Goal: Find specific page/section: Find specific page/section

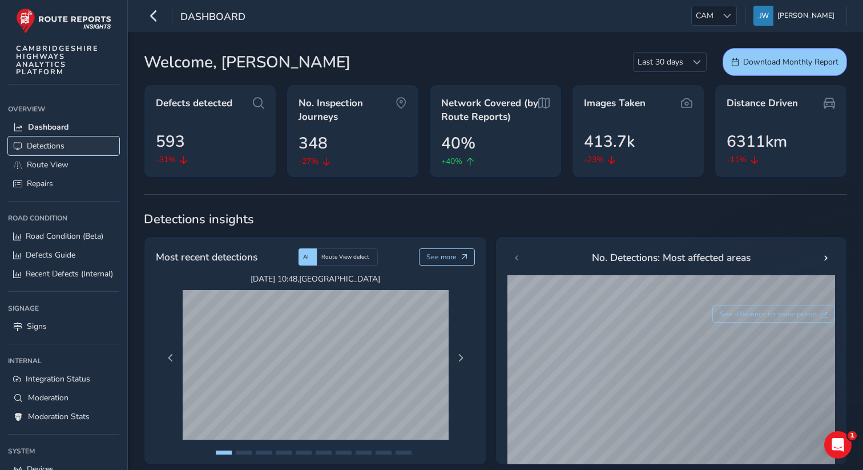
click at [50, 150] on span "Detections" at bounding box center [46, 145] width 38 height 11
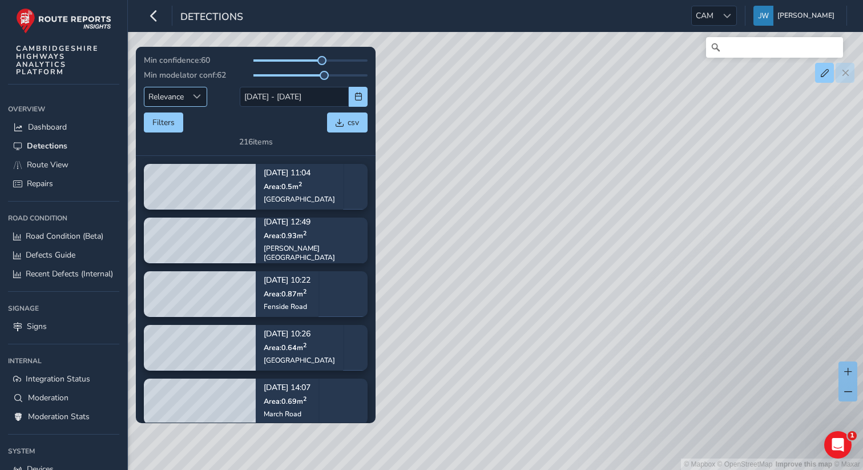
click at [197, 98] on span "Sort by Date" at bounding box center [197, 96] width 8 height 8
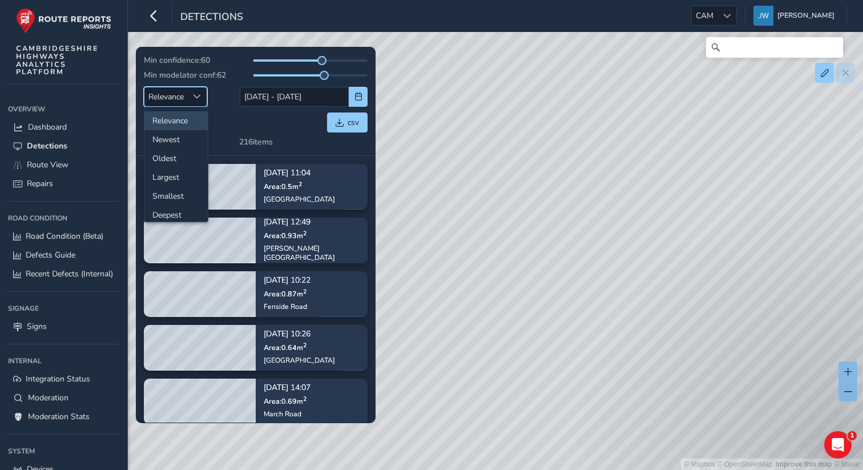
click at [265, 135] on div "Min confidence: 60 Min modelator conf: 62 Relevance Relevance [DATE] - [DATE] F…" at bounding box center [256, 101] width 224 height 92
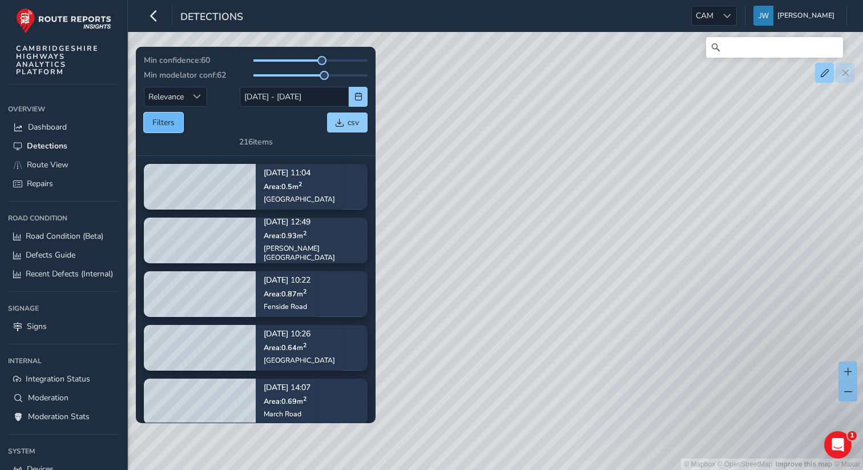
click at [173, 128] on button "Filters" at bounding box center [163, 122] width 39 height 20
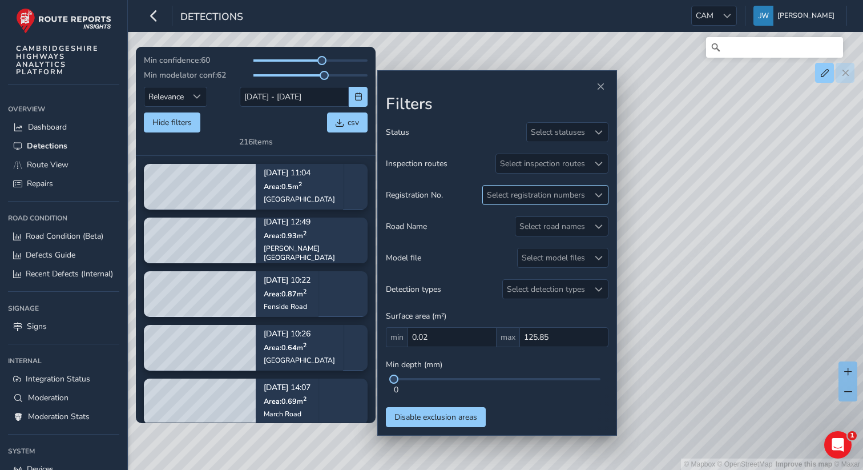
click at [532, 186] on div "Select registration numbers" at bounding box center [536, 194] width 106 height 19
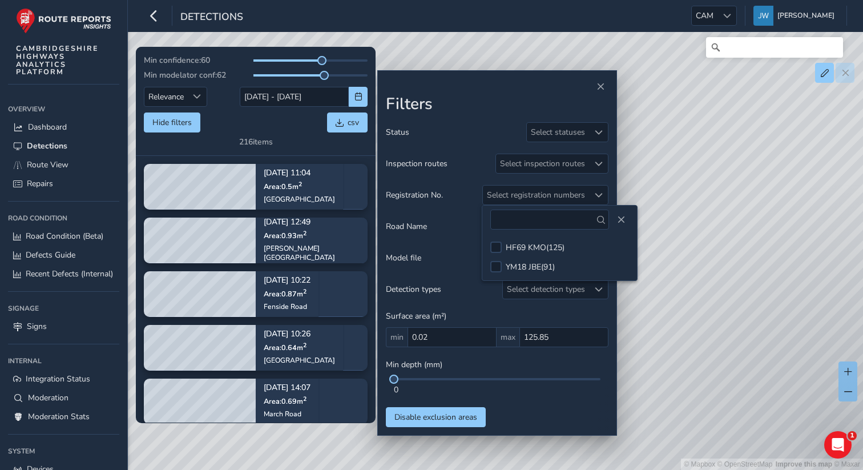
click at [231, 136] on div "Min confidence: 60 Min modelator conf: 62 Relevance Relevance [DATE] - [DATE] H…" at bounding box center [256, 101] width 224 height 92
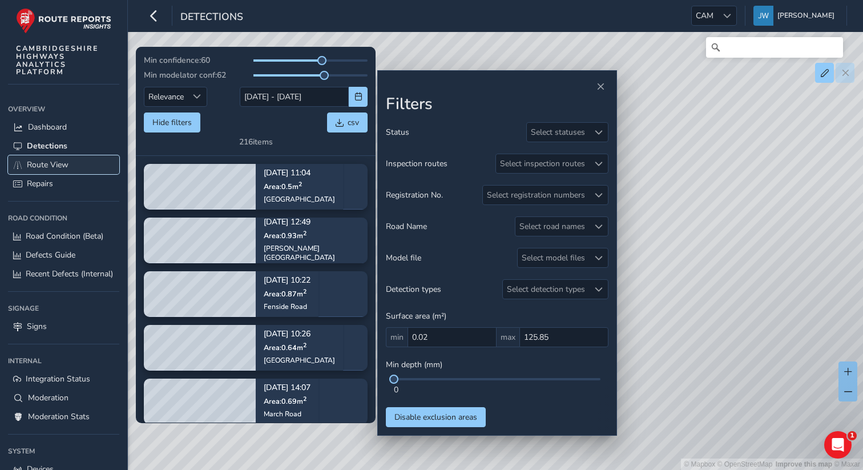
click at [43, 167] on span "Route View" at bounding box center [48, 164] width 42 height 11
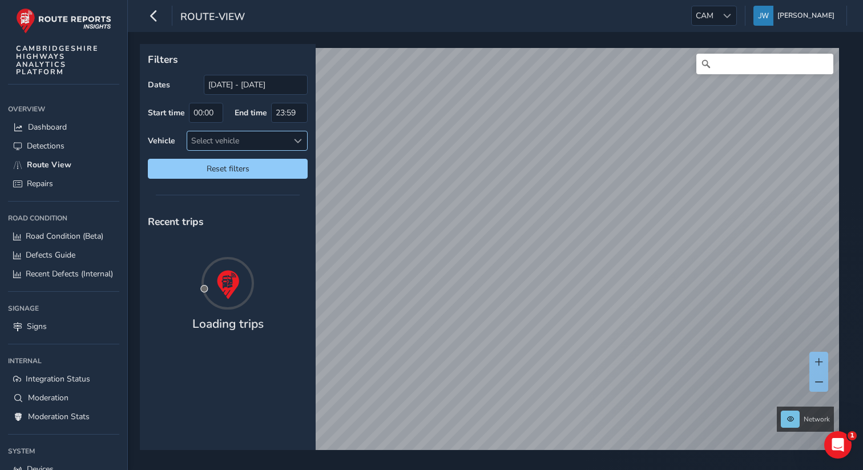
click at [252, 142] on div "Select vehicle" at bounding box center [237, 140] width 101 height 19
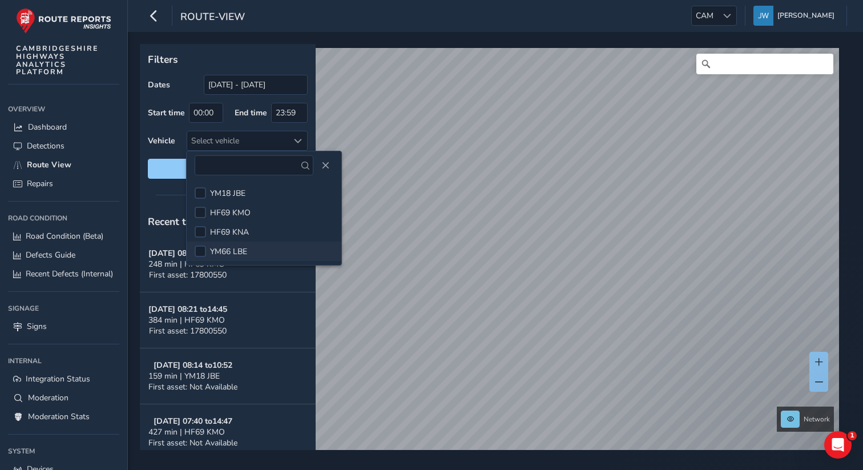
click at [207, 247] on li "YM66 LBE" at bounding box center [264, 250] width 155 height 19
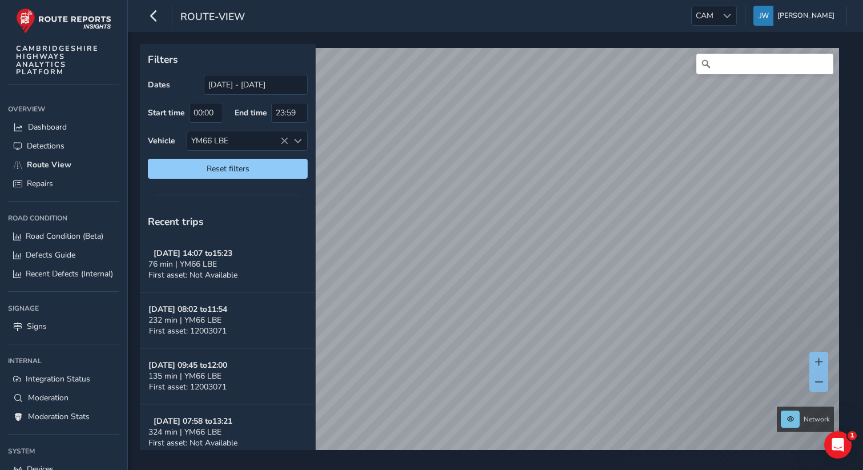
click at [203, 257] on div at bounding box center [200, 250] width 11 height 11
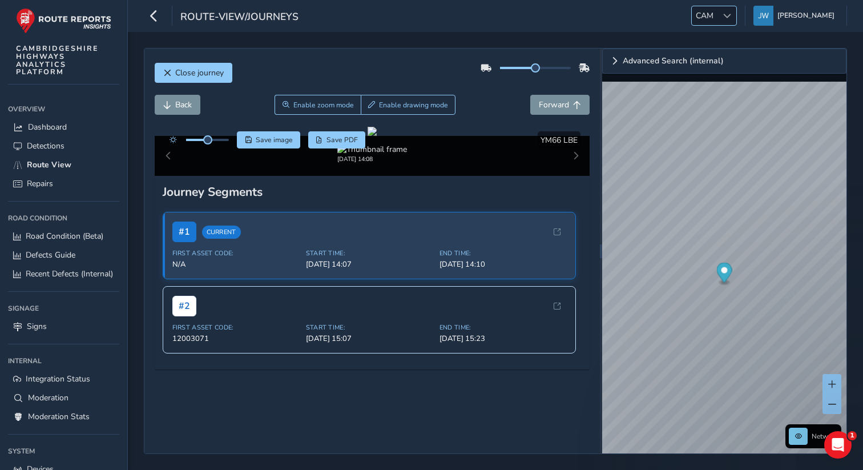
click at [726, 25] on div "CAM CAM" at bounding box center [714, 16] width 46 height 20
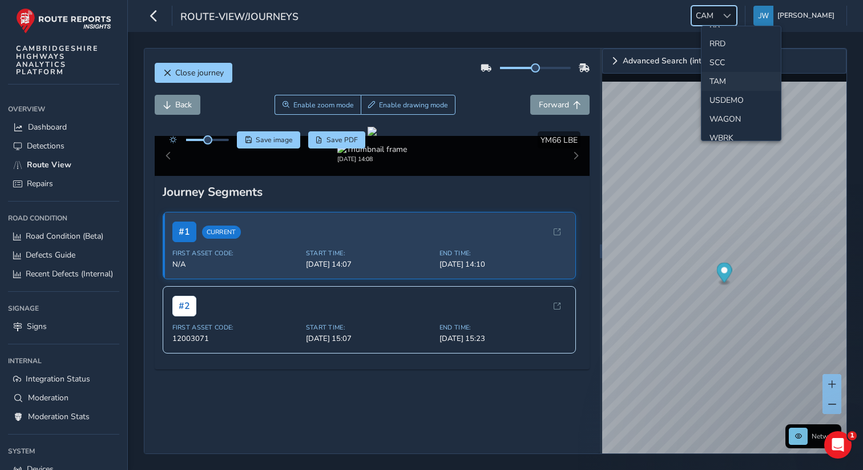
scroll to position [541, 0]
click at [718, 83] on li "TAM" at bounding box center [740, 82] width 79 height 19
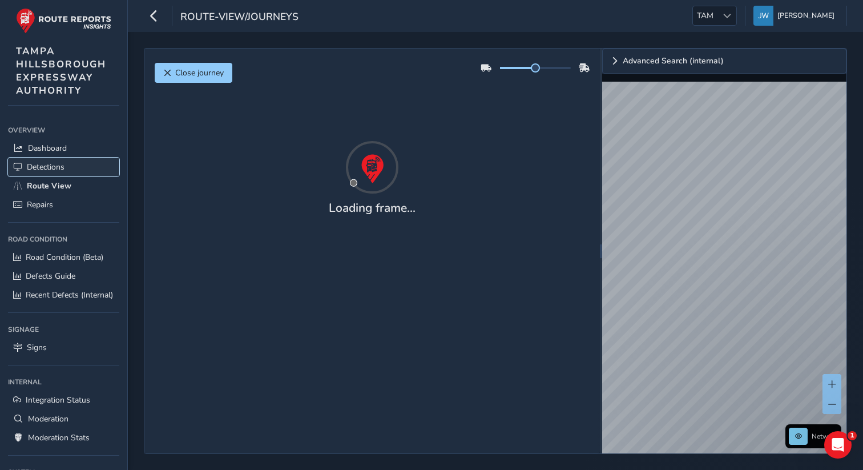
click at [55, 160] on link "Detections" at bounding box center [63, 167] width 111 height 19
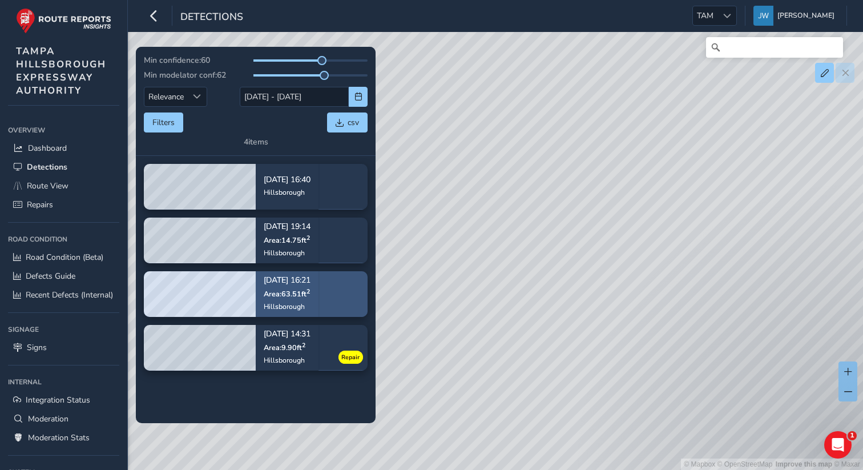
click at [269, 296] on span "Area: 63.51 ft 2" at bounding box center [287, 294] width 46 height 10
